Goal: Find specific page/section: Find specific page/section

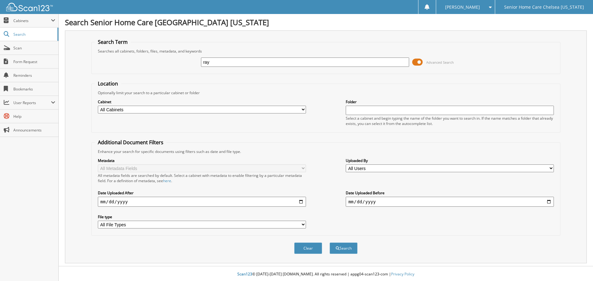
type input "[PERSON_NAME]"
click at [346, 251] on button "Search" at bounding box center [344, 247] width 28 height 11
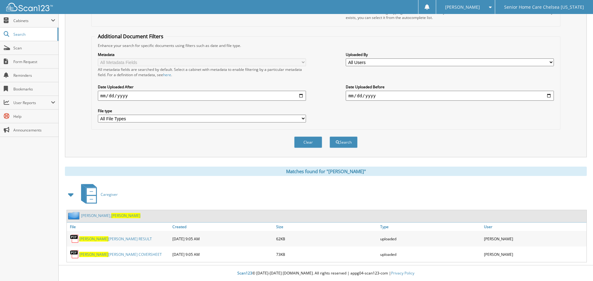
click at [85, 215] on link "[PERSON_NAME]" at bounding box center [110, 215] width 59 height 5
